Goal: Navigation & Orientation: Go to known website

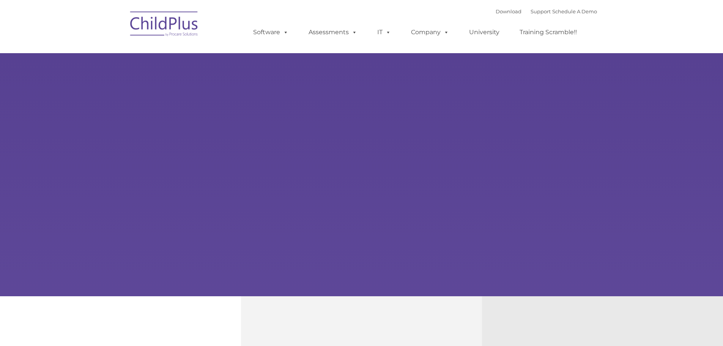
type input ""
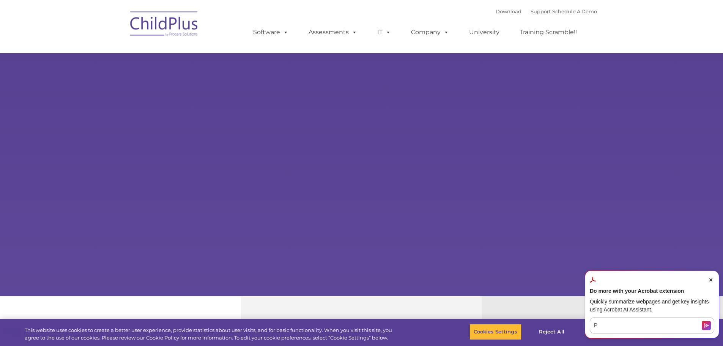
select select "MEDIUM"
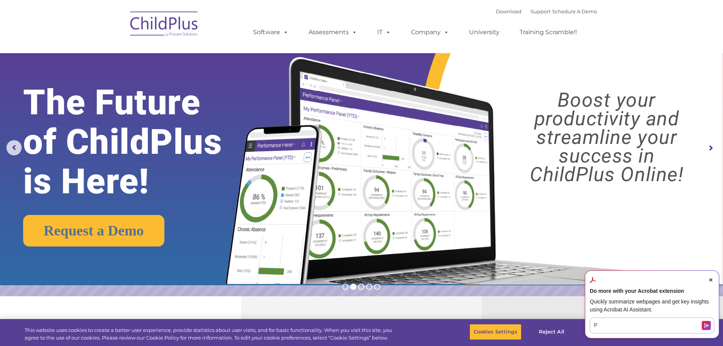
click at [173, 26] on img at bounding box center [164, 25] width 76 height 38
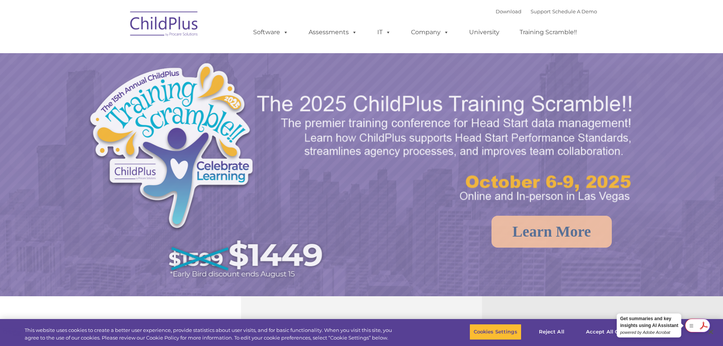
select select "MEDIUM"
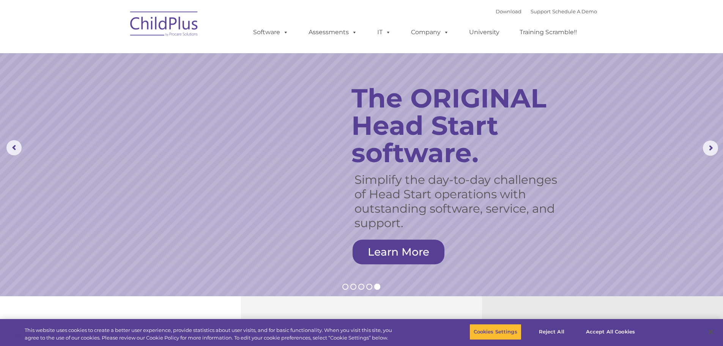
click at [149, 31] on img at bounding box center [164, 25] width 76 height 38
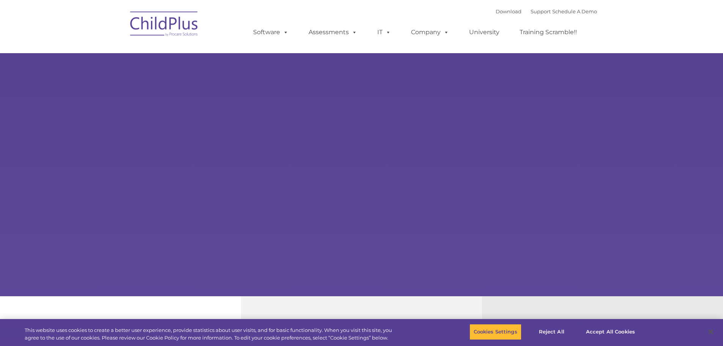
select select "MEDIUM"
